Goal: Information Seeking & Learning: Learn about a topic

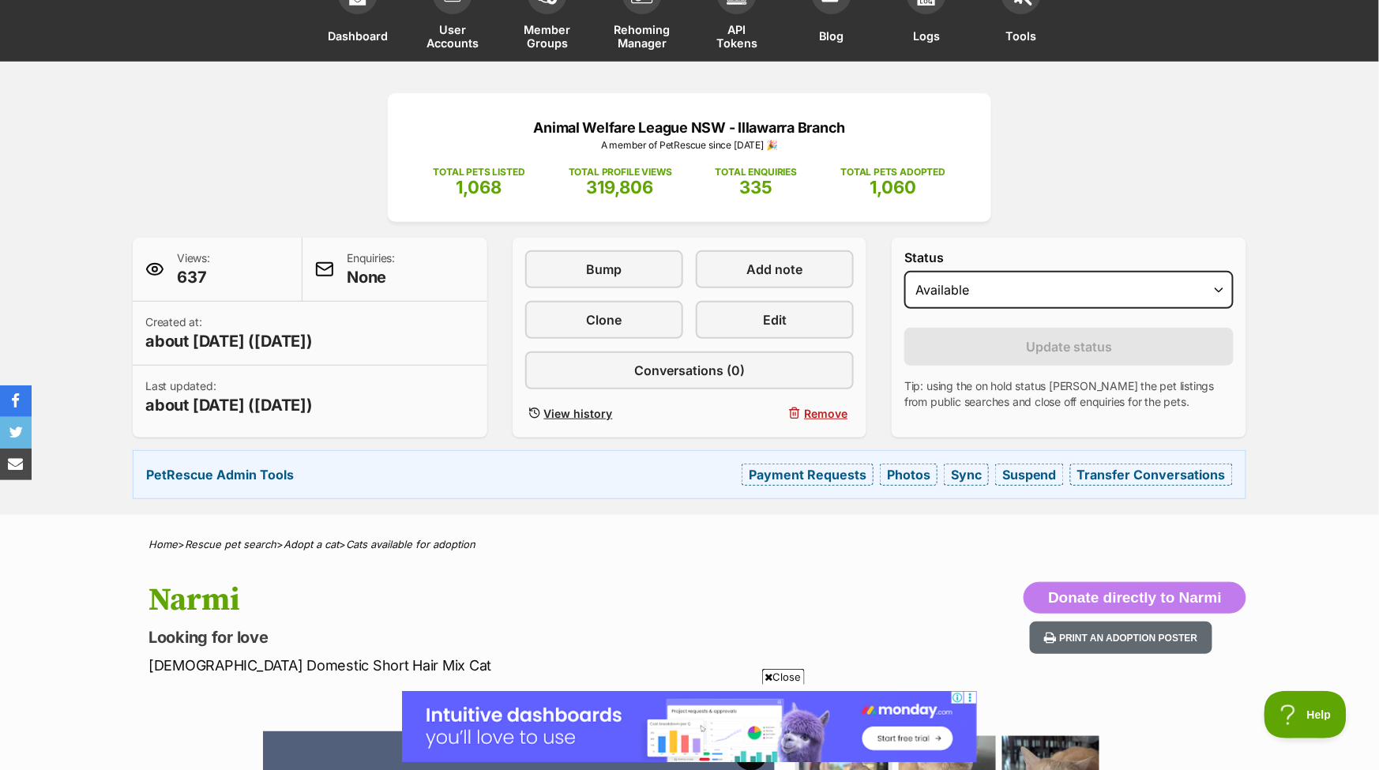
click at [1184, 168] on div "Animal Welfare League NSW - Illawarra Branch A member of PetRescue since 2019 🎉…" at bounding box center [689, 296] width 1161 height 406
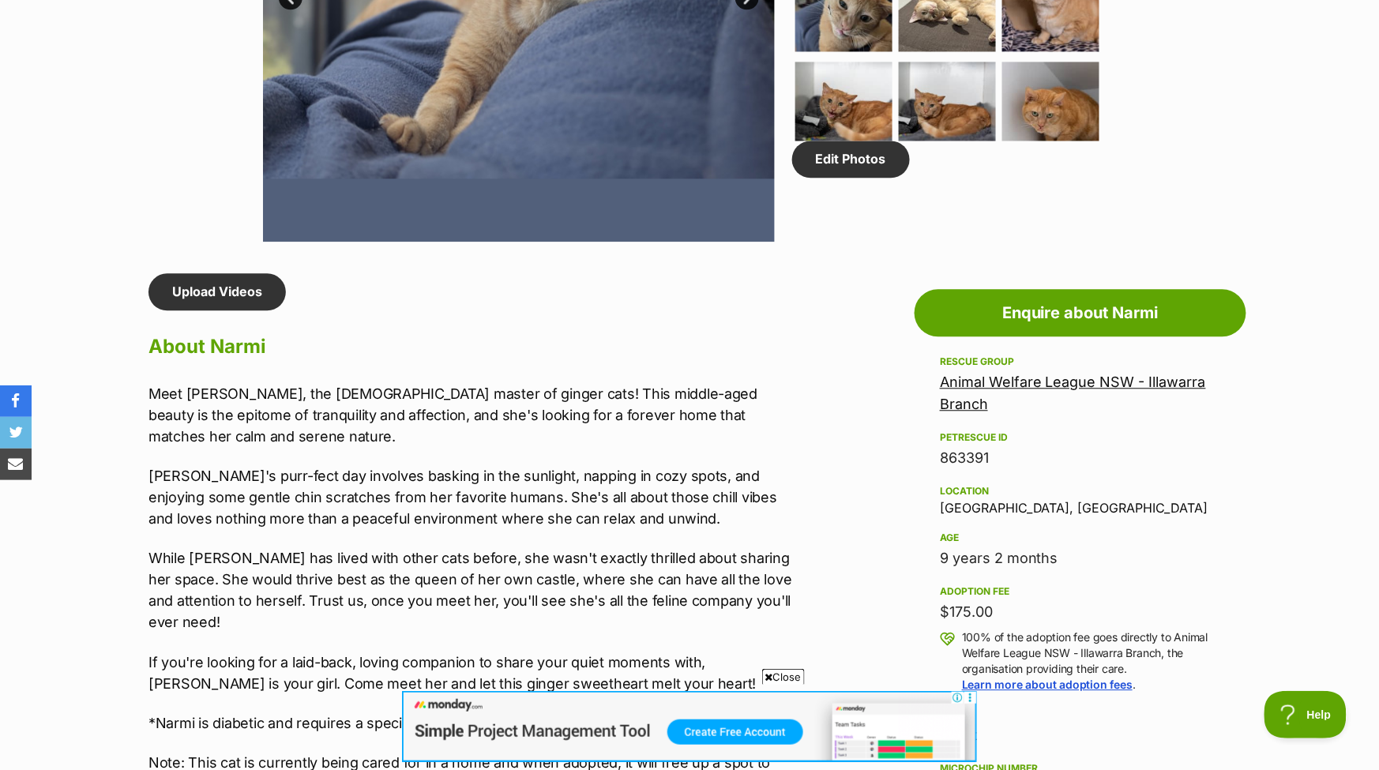
scroll to position [1127, 0]
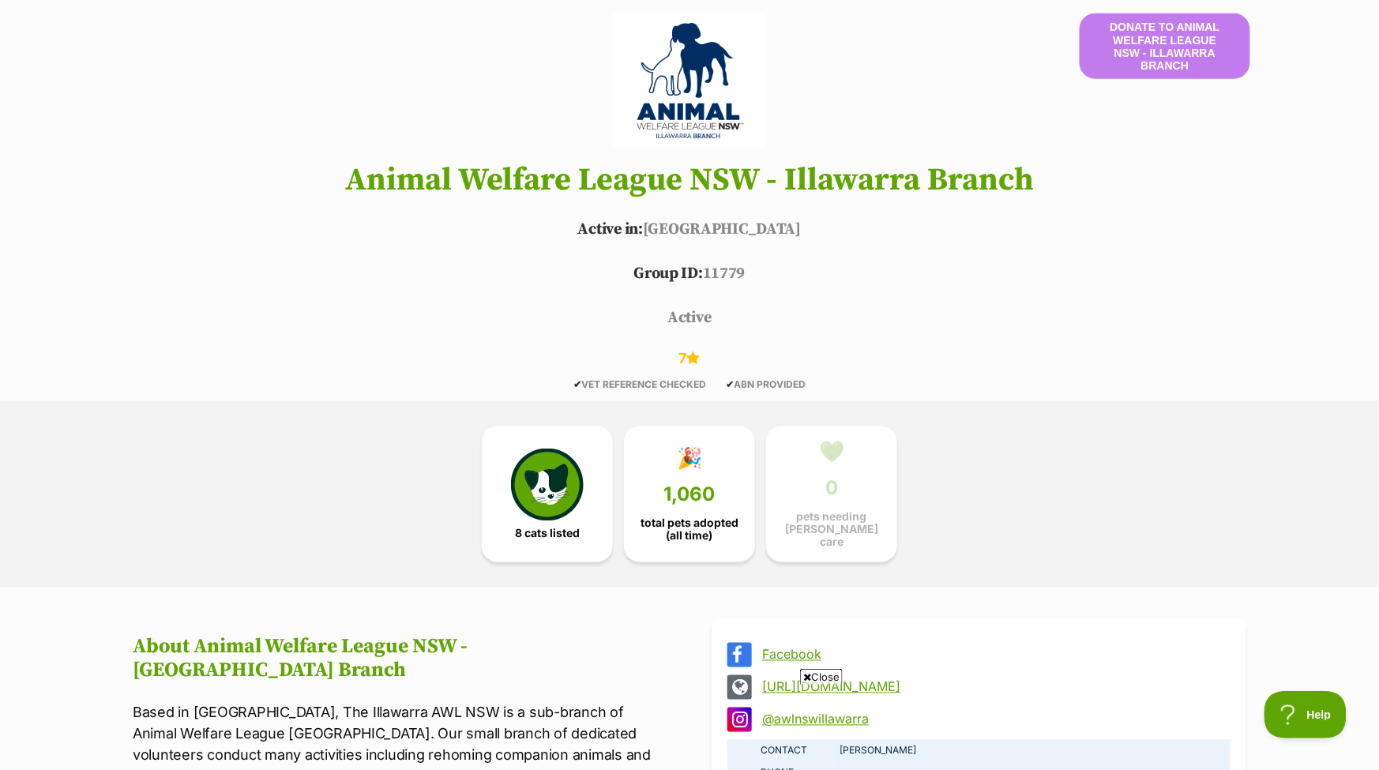
scroll to position [524, 0]
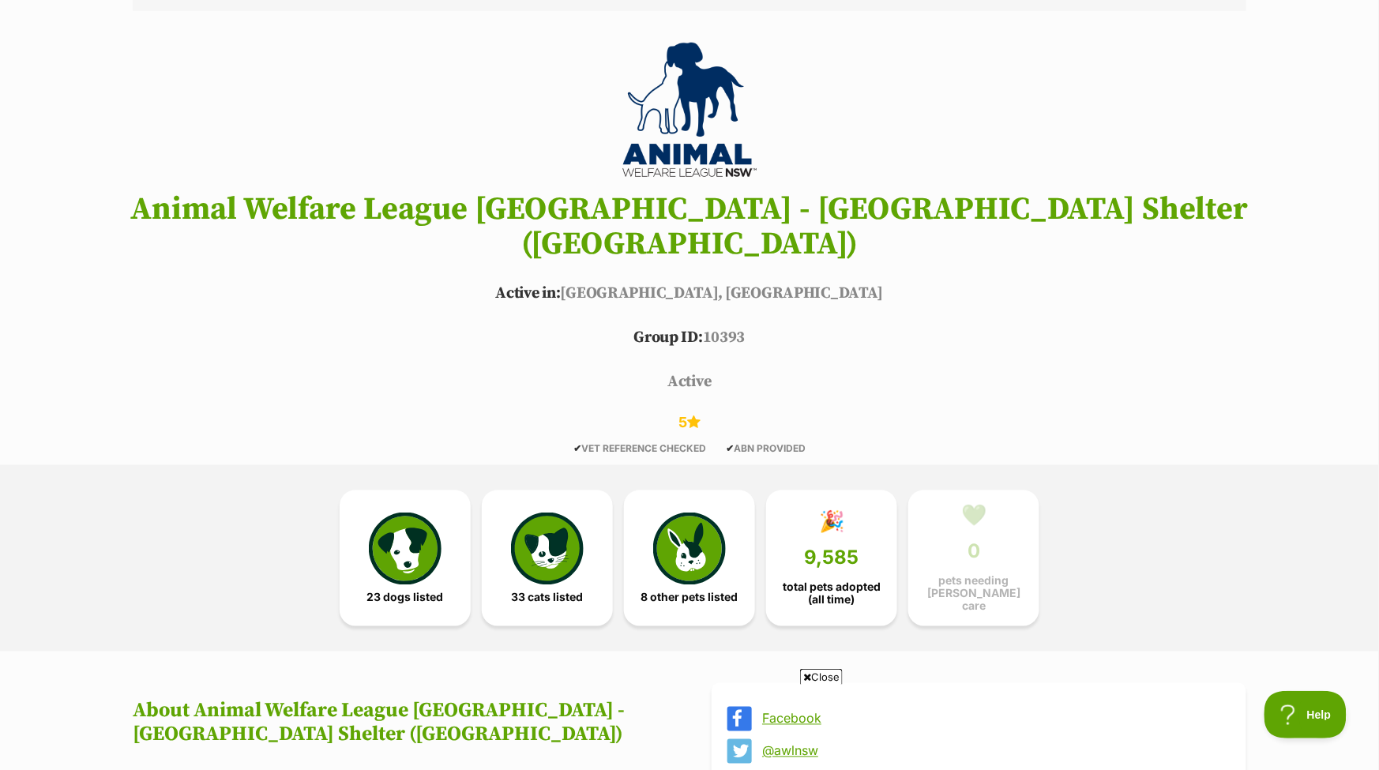
scroll to position [514, 0]
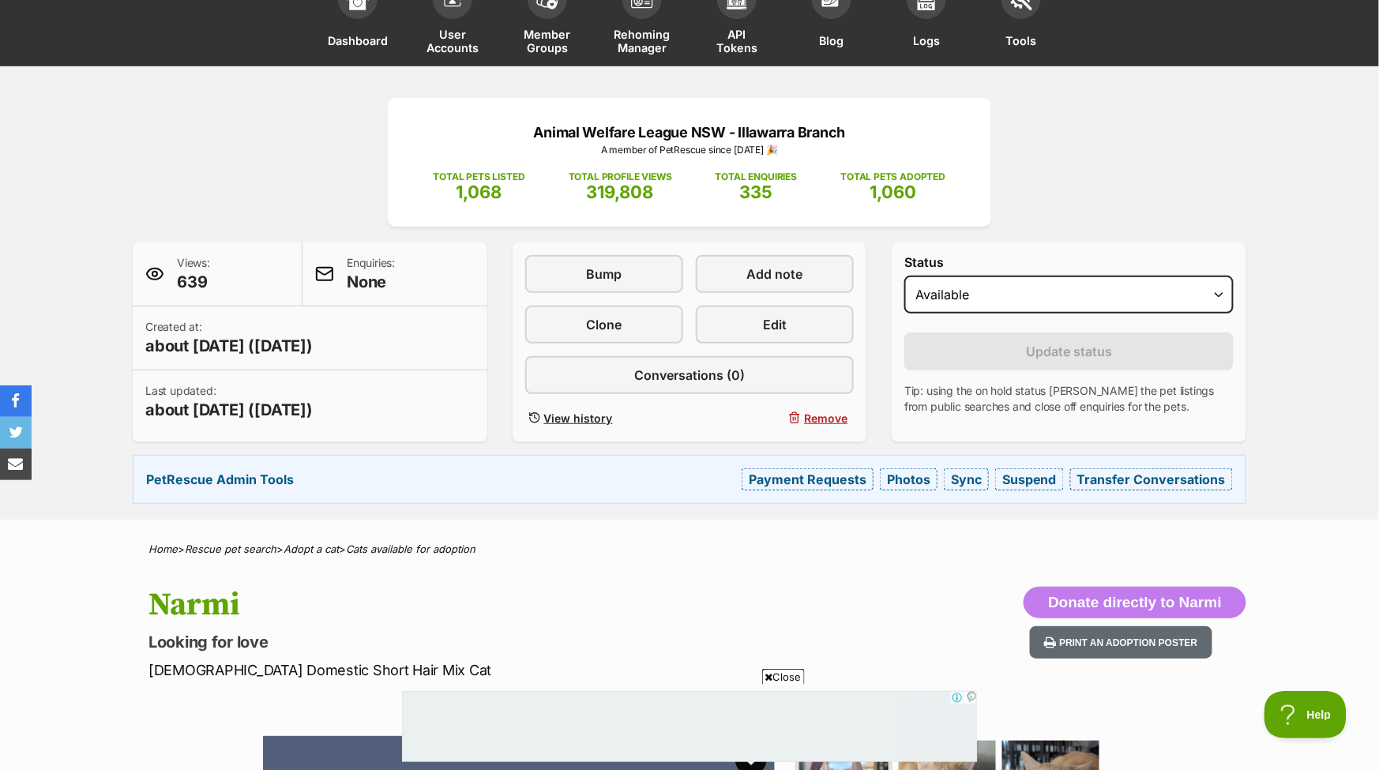
scroll to position [105, 0]
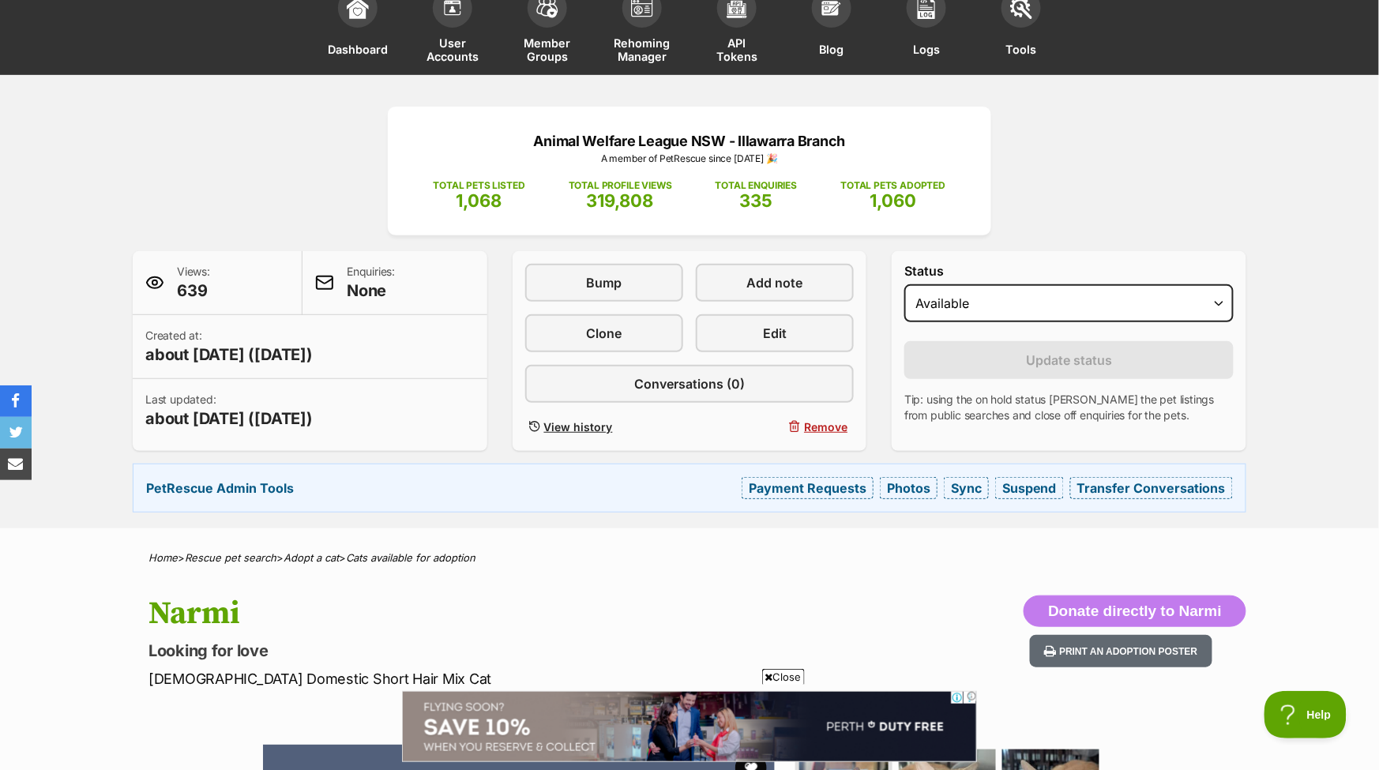
click at [286, 183] on div "Animal Welfare League NSW - Illawarra Branch A member of PetRescue since [DATE]…" at bounding box center [689, 310] width 1161 height 406
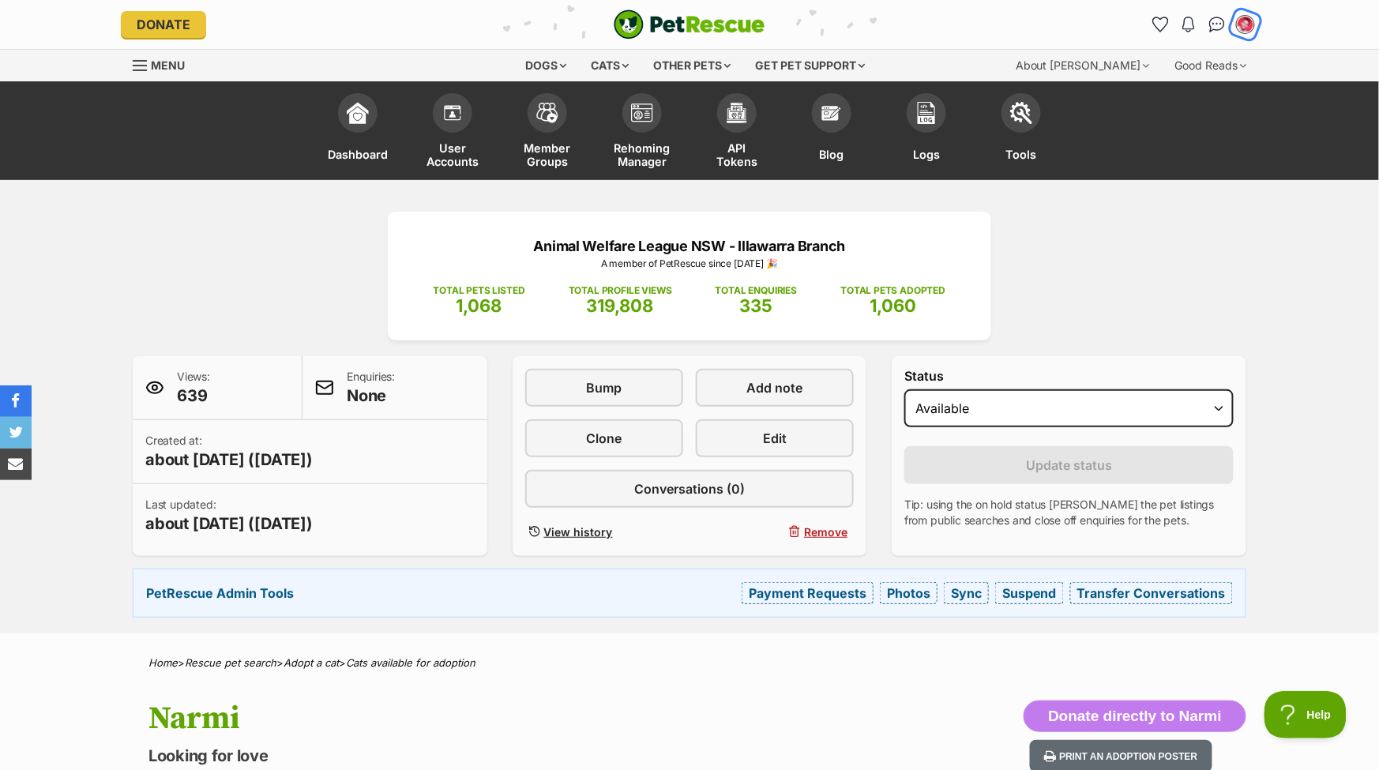
click at [1247, 24] on img "My account" at bounding box center [1245, 24] width 21 height 21
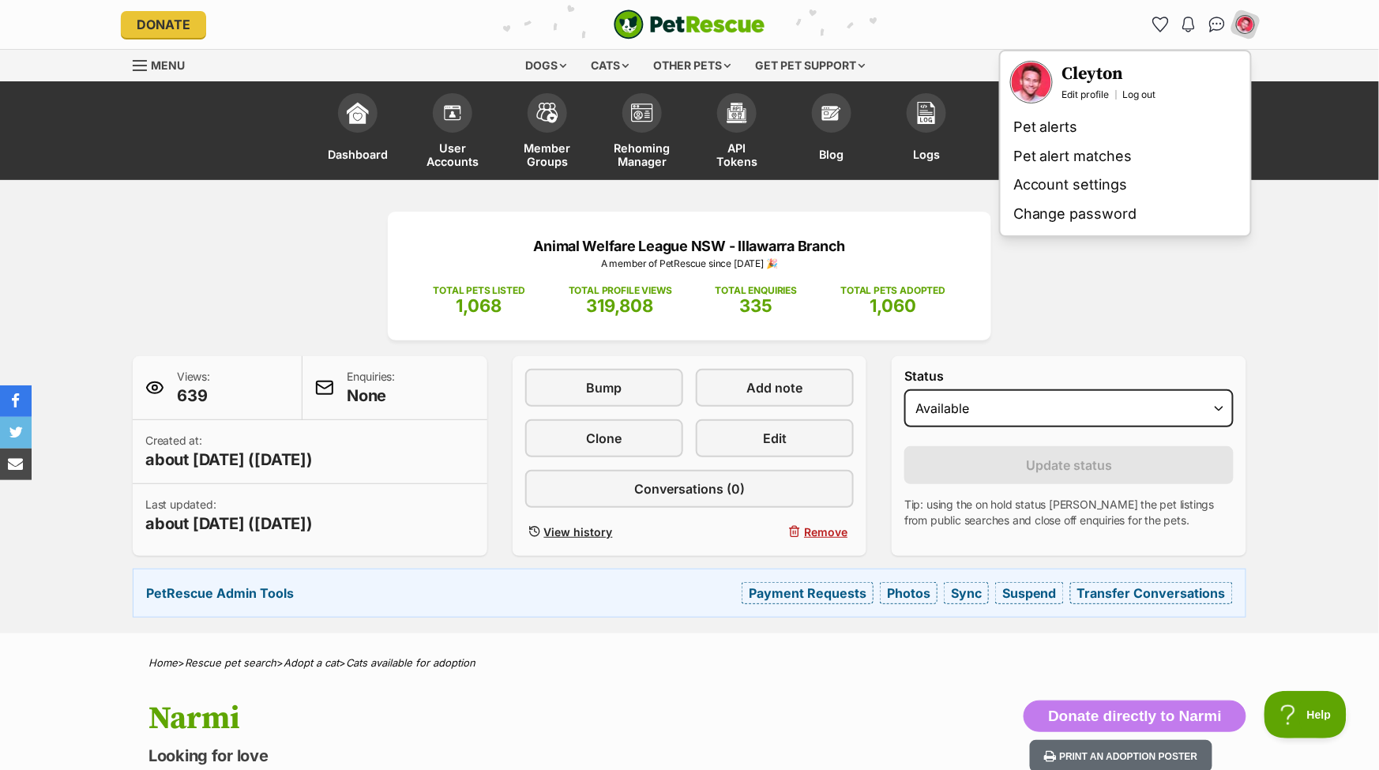
click at [1273, 316] on div "Animal Welfare League NSW - Illawarra Branch A member of PetRescue since 2019 🎉…" at bounding box center [689, 406] width 1379 height 453
